Goal: Information Seeking & Learning: Learn about a topic

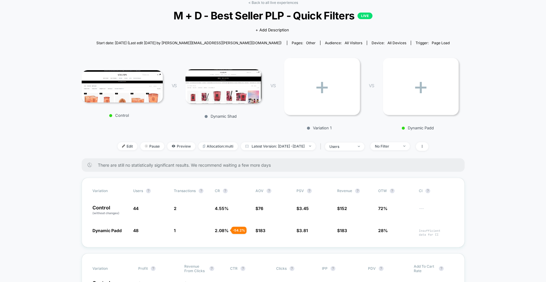
scroll to position [23, 0]
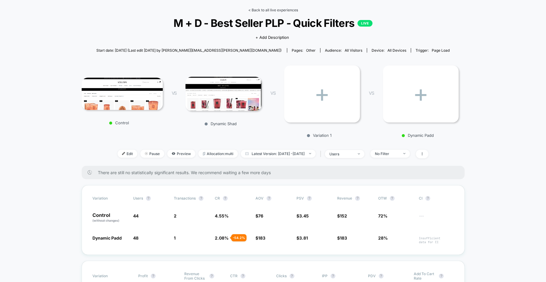
click at [274, 11] on link "< Back to all live experiences" at bounding box center [273, 10] width 50 height 4
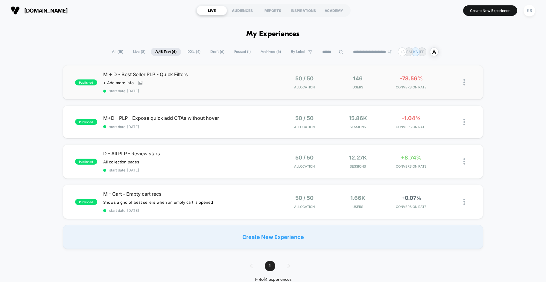
click at [278, 78] on div "50 / 50 Allocation 146 Users -78.56% CONVERSION RATE" at bounding box center [372, 82] width 198 height 14
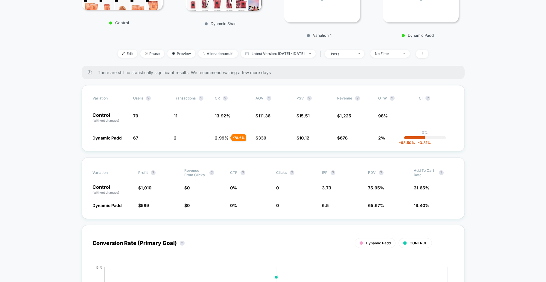
scroll to position [124, 0]
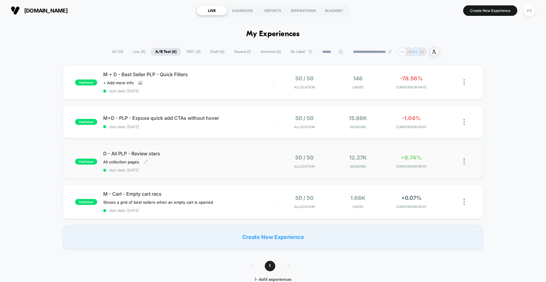
click at [260, 157] on span "D - All PLP - Review stars" at bounding box center [188, 154] width 170 height 6
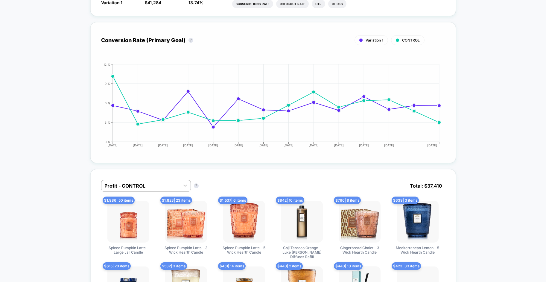
scroll to position [246, 0]
